Goal: Entertainment & Leisure: Consume media (video, audio)

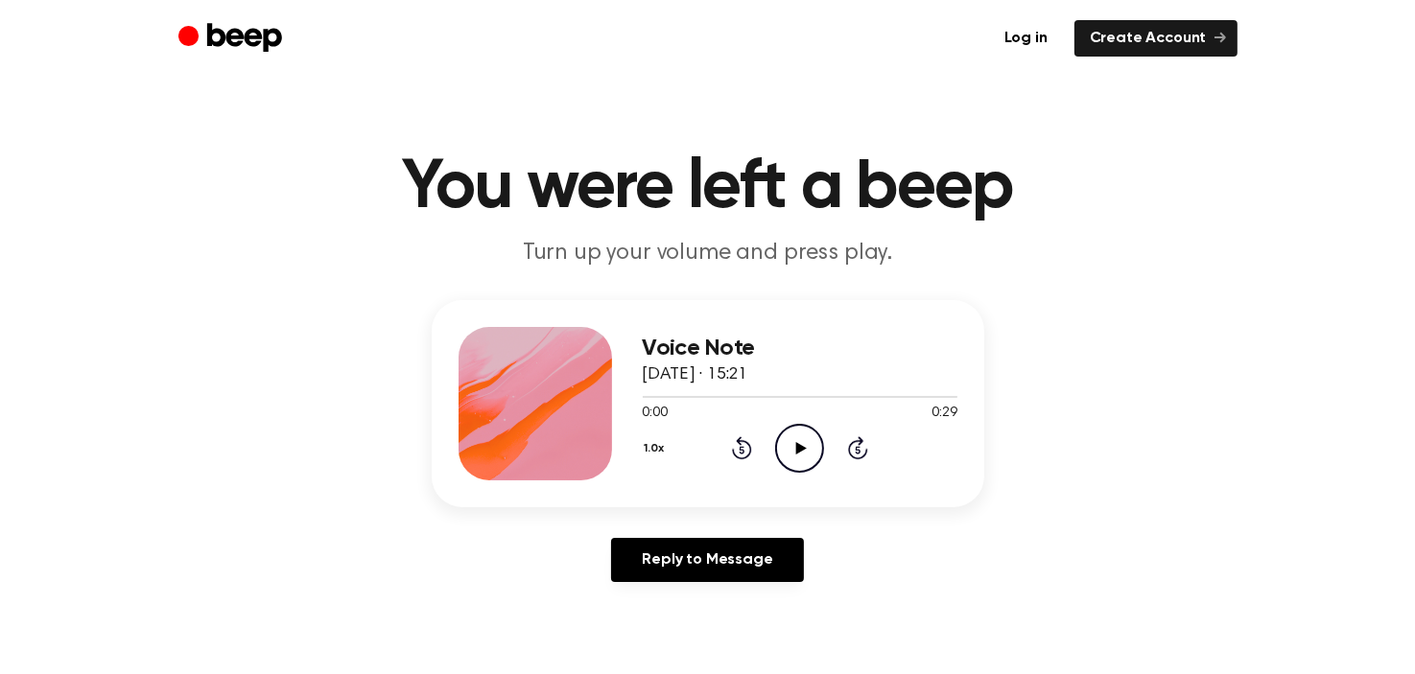
click at [805, 440] on icon "Play Audio" at bounding box center [799, 448] width 49 height 49
drag, startPoint x: 801, startPoint y: 443, endPoint x: 773, endPoint y: 425, distance: 33.3
click at [802, 443] on icon "Play Audio" at bounding box center [799, 448] width 49 height 49
click at [788, 457] on icon "Play Audio" at bounding box center [799, 448] width 49 height 49
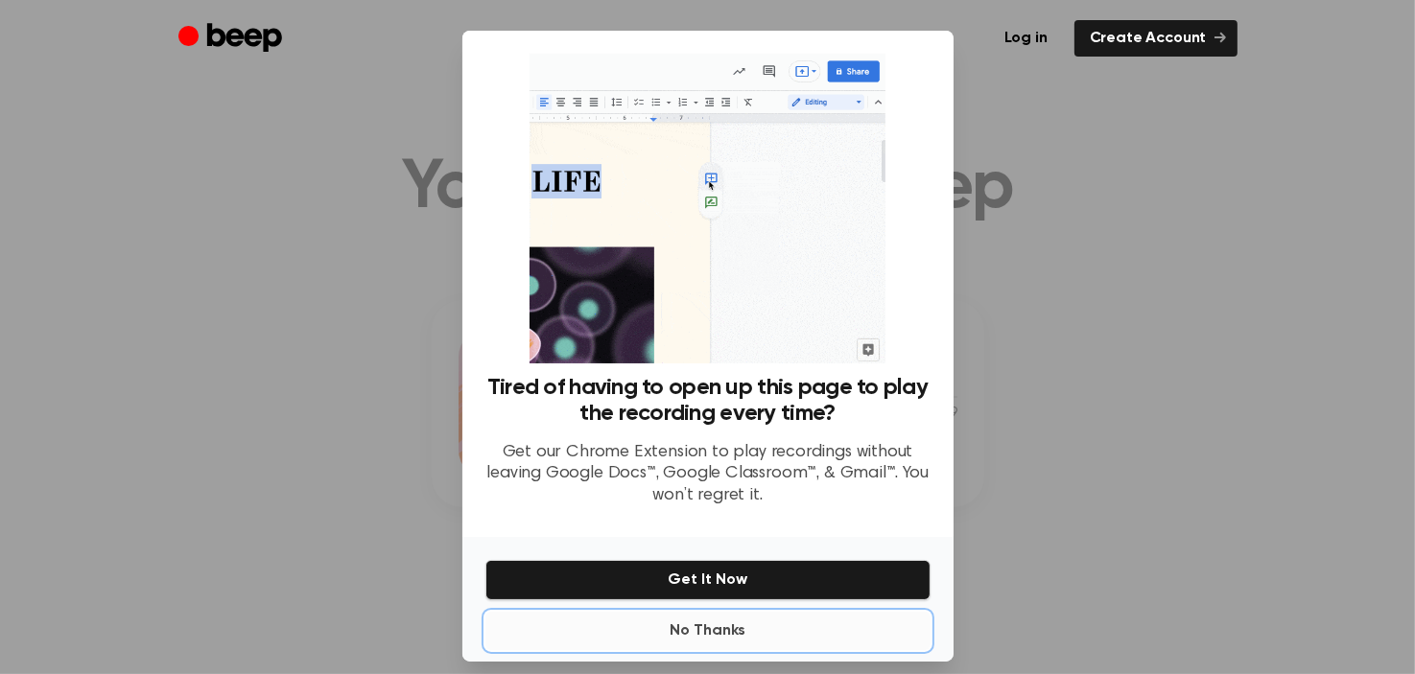
click at [701, 626] on button "No Thanks" at bounding box center [707, 631] width 445 height 38
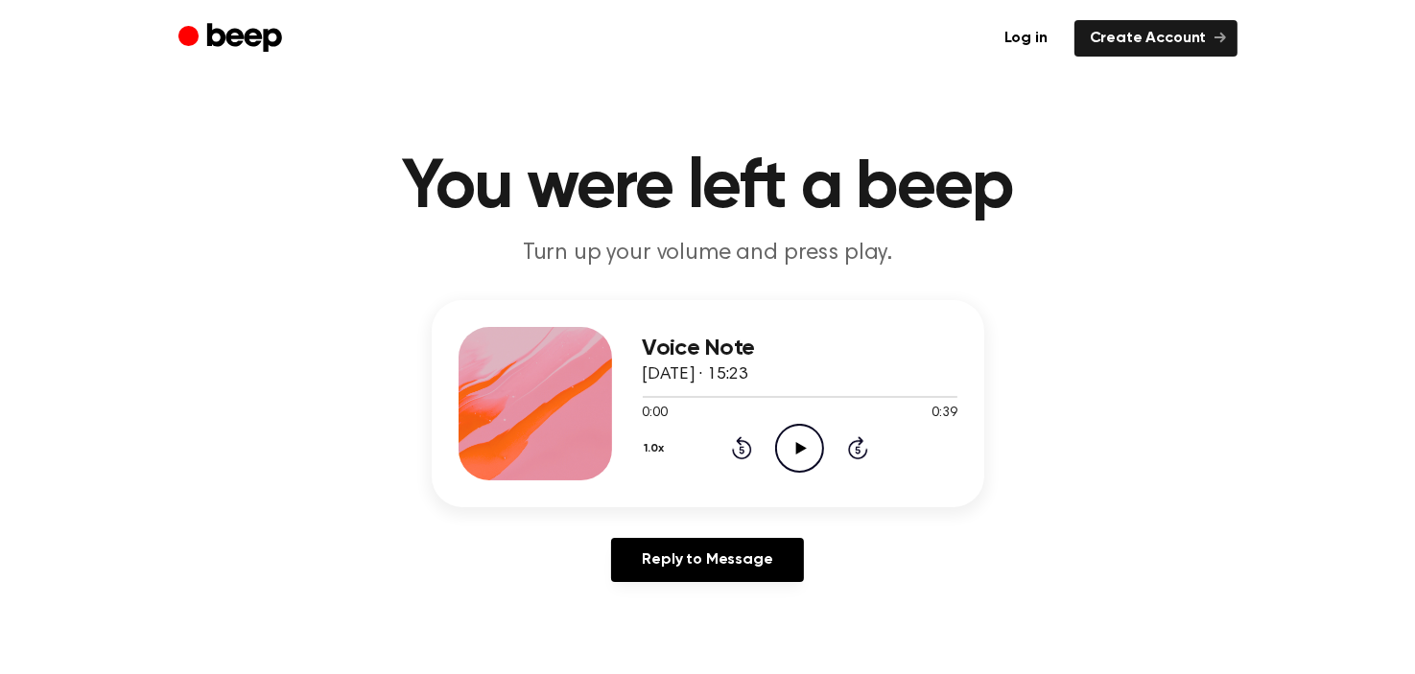
click at [807, 437] on icon "Play Audio" at bounding box center [799, 448] width 49 height 49
click at [798, 432] on icon "Play Audio" at bounding box center [799, 448] width 49 height 49
click at [805, 457] on icon "Play Audio" at bounding box center [799, 448] width 49 height 49
click at [810, 456] on icon "Play Audio" at bounding box center [799, 448] width 49 height 49
click at [813, 460] on icon "Play Audio" at bounding box center [799, 448] width 49 height 49
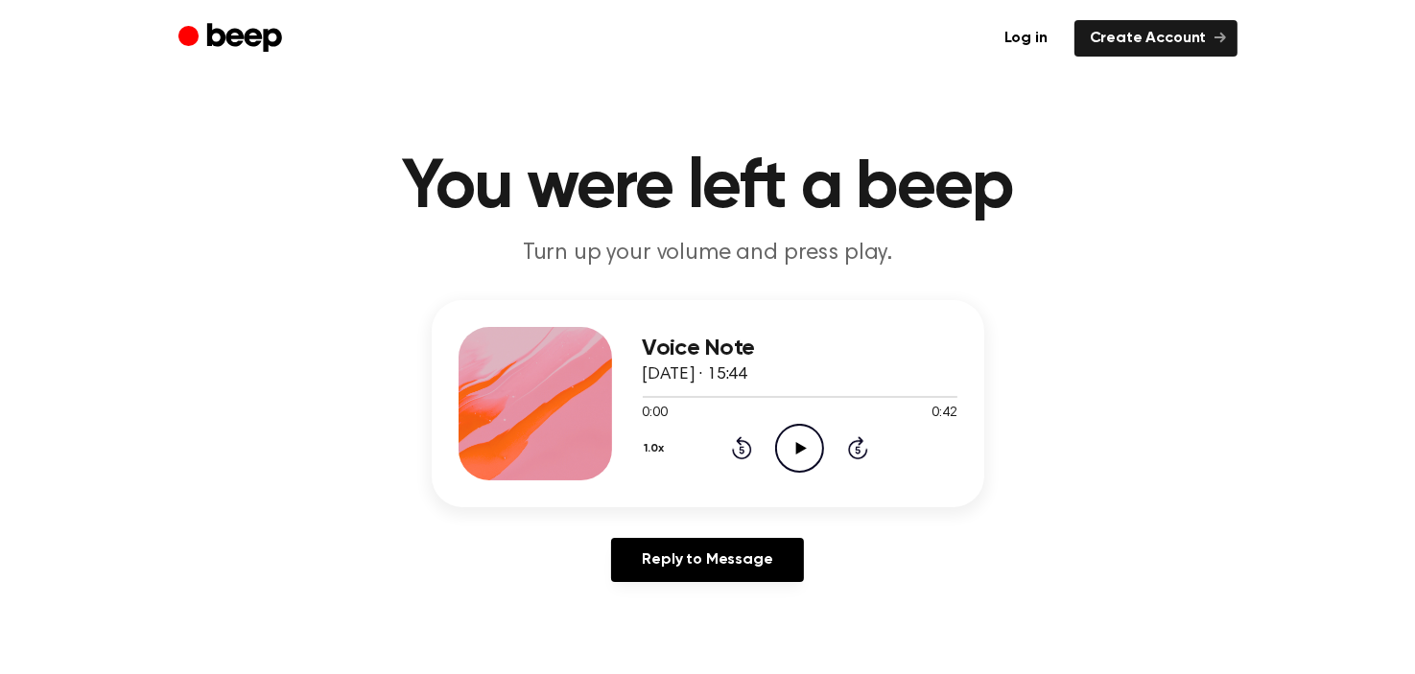
click at [803, 458] on icon "Play Audio" at bounding box center [799, 448] width 49 height 49
click at [806, 457] on icon "Play Audio" at bounding box center [799, 448] width 49 height 49
